Goal: Information Seeking & Learning: Learn about a topic

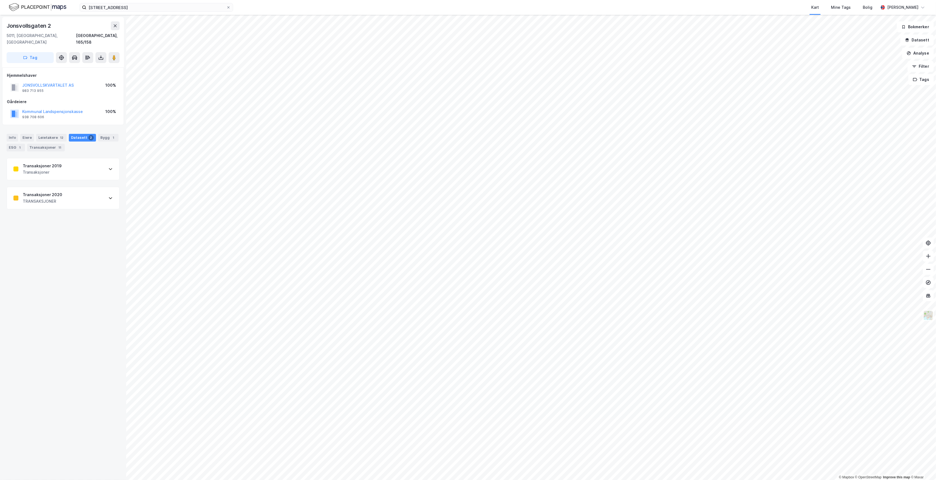
click at [70, 167] on div "Transaksjoner 2019 Transaksjoner" at bounding box center [63, 169] width 112 height 22
click at [66, 217] on div "[URL][DOMAIN_NAME] og [URL][DOMAIN_NAME]" at bounding box center [53, 214] width 81 height 5
